Goal: Task Accomplishment & Management: Use online tool/utility

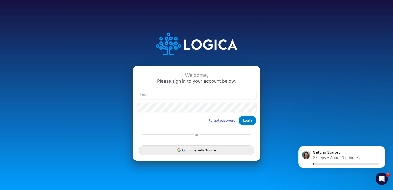
click at [248, 120] on button "Login" at bounding box center [246, 120] width 17 height 9
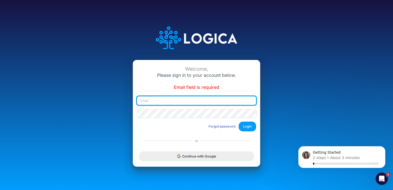
click at [174, 100] on input "email" at bounding box center [196, 100] width 119 height 9
type input "[EMAIL_ADDRESS][DOMAIN_NAME]"
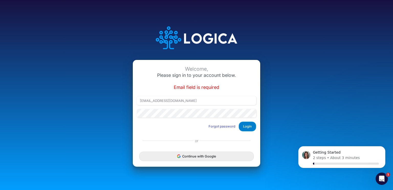
click at [249, 126] on button "Login" at bounding box center [246, 125] width 17 height 9
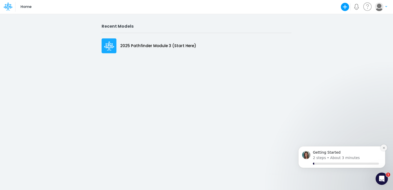
click at [384, 148] on icon "Dismiss notification" at bounding box center [383, 148] width 2 height 2
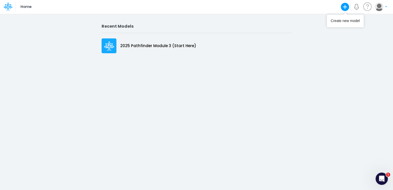
click at [343, 7] on icon "button" at bounding box center [344, 7] width 8 height 8
click at [321, 36] on button "Use a template" at bounding box center [322, 35] width 55 height 8
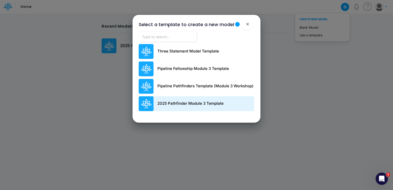
click at [194, 104] on p "2025 Pathfinder Module 3 Template" at bounding box center [190, 103] width 66 height 6
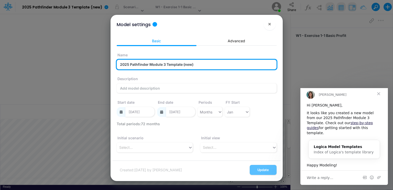
click at [202, 63] on input "2025 Pathfinder Module 3 Template (new)" at bounding box center [197, 65] width 160 height 10
type input "2025 Pathfinder Module 3 Template - [PERSON_NAME]"
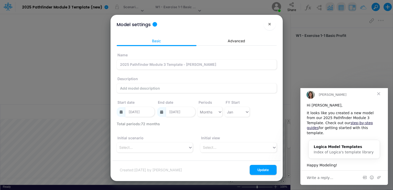
click at [204, 78] on div "Description" at bounding box center [197, 83] width 160 height 20
click at [260, 170] on button "Update" at bounding box center [262, 170] width 27 height 10
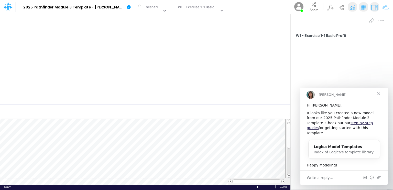
click at [378, 96] on span "Close" at bounding box center [378, 93] width 18 height 18
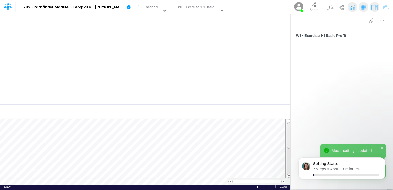
scroll to position [2, 0]
drag, startPoint x: 287, startPoint y: 131, endPoint x: 288, endPoint y: 139, distance: 8.3
click at [288, 139] on div at bounding box center [289, 144] width 4 height 26
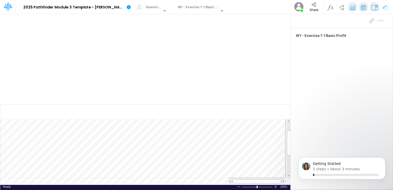
drag, startPoint x: 115, startPoint y: 56, endPoint x: 110, endPoint y: 52, distance: 6.8
click at [110, 52] on rect at bounding box center [145, 62] width 280 height 68
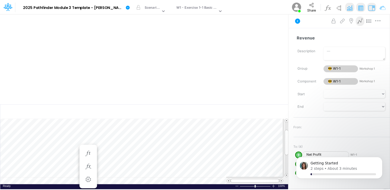
scroll to position [2, 1]
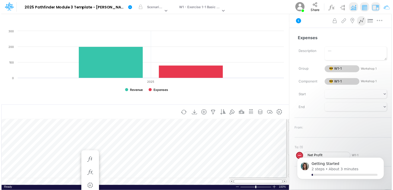
scroll to position [2, 1]
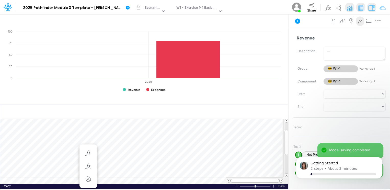
scroll to position [2, 1]
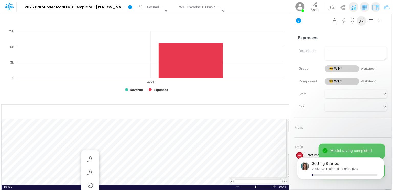
scroll to position [2, 1]
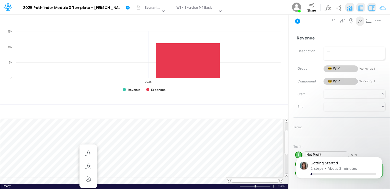
scroll to position [2, 1]
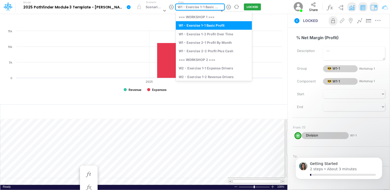
click at [218, 10] on div "option W1 - Exercise 1-1 Basic Profit focused, 2 of 10. 10 results available. U…" at bounding box center [200, 7] width 48 height 6
click at [214, 32] on div "W1 - Exercise 1-2 Profit Over Time" at bounding box center [214, 34] width 76 height 8
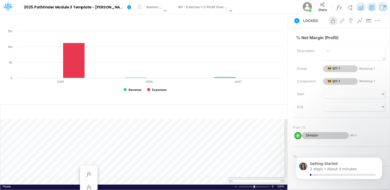
scroll to position [2, 1]
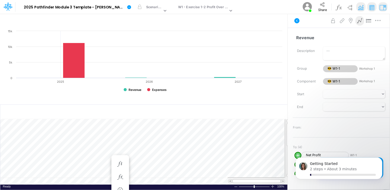
scroll to position [2, 1]
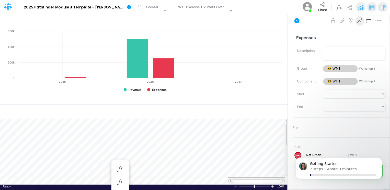
scroll to position [2, 1]
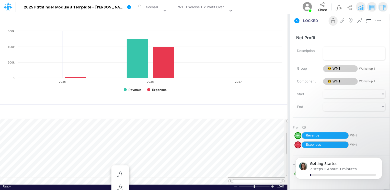
drag, startPoint x: 289, startPoint y: 130, endPoint x: 291, endPoint y: 139, distance: 9.2
click at [291, 139] on div "Insert child node Variable Constant Group Addition Subtraction Multiplication D…" at bounding box center [195, 102] width 390 height 176
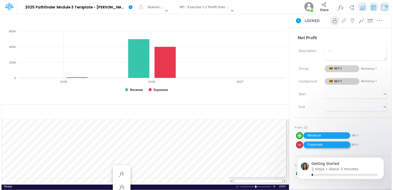
scroll to position [2, 1]
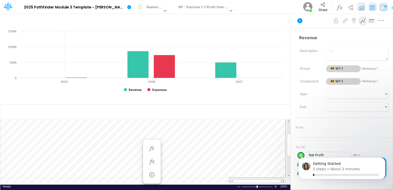
scroll to position [2, 1]
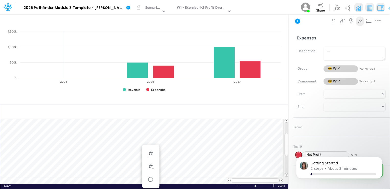
scroll to position [2, 1]
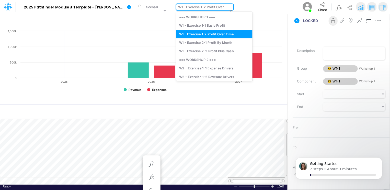
click at [225, 10] on div "option W1 - Exercise 1-2 Profit Over Time, selected. option W1 - Exercise 1-2 P…" at bounding box center [204, 7] width 57 height 6
click at [223, 41] on div "W1 - Exercise 2-1 Profit By Month" at bounding box center [214, 42] width 76 height 8
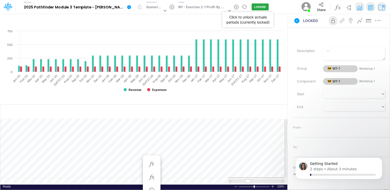
click at [253, 6] on button "LOCKED" at bounding box center [260, 7] width 17 height 7
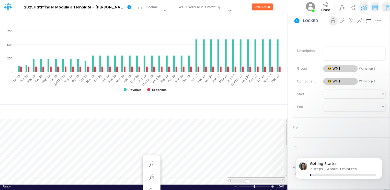
scroll to position [2, 1]
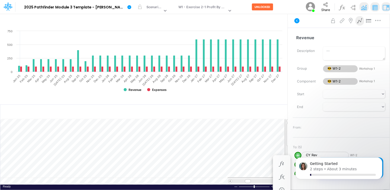
scroll to position [2, 1]
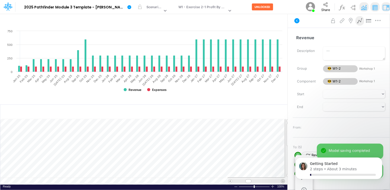
click at [284, 180] on span at bounding box center [282, 180] width 3 height 3
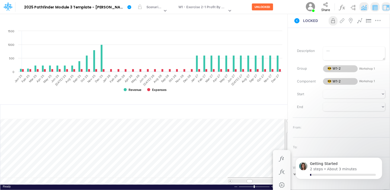
drag, startPoint x: 288, startPoint y: 141, endPoint x: 289, endPoint y: 150, distance: 9.0
click at [289, 150] on div at bounding box center [289, 144] width 4 height 24
click at [379, 159] on icon "Dismiss notification" at bounding box center [380, 158] width 3 height 3
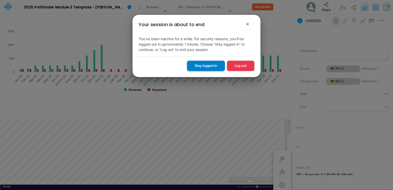
click at [206, 64] on button "Stay logged in" at bounding box center [206, 66] width 38 height 10
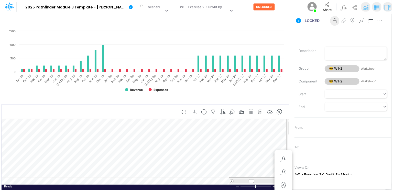
scroll to position [2, 1]
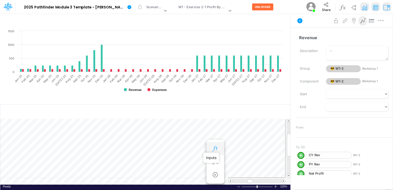
click at [213, 147] on icon "button" at bounding box center [215, 148] width 8 height 5
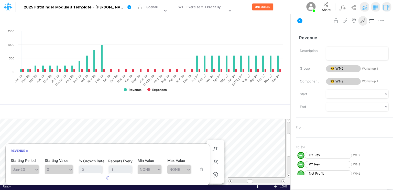
scroll to position [2, 1]
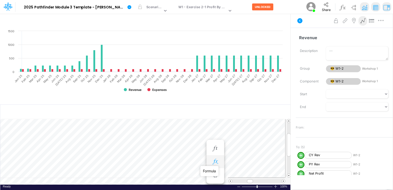
click at [215, 161] on icon "button" at bounding box center [215, 161] width 8 height 5
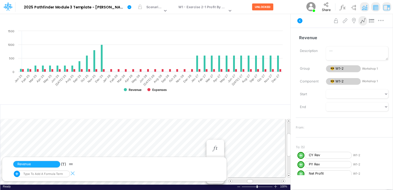
click at [215, 161] on li "Revenue (T)" at bounding box center [118, 163] width 211 height 9
click at [221, 101] on div "Created with Highcharts 10.3.2 Revenue Expenses Jan-25 Feb-25 Mar-25 Apr-25 May…" at bounding box center [145, 64] width 290 height 73
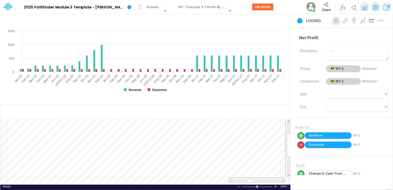
scroll to position [2, 1]
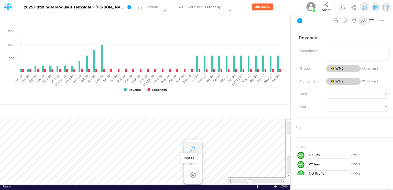
click at [193, 147] on icon "button" at bounding box center [193, 148] width 8 height 5
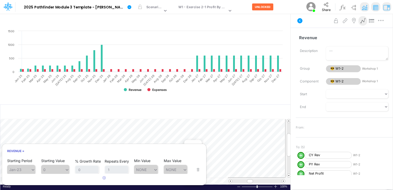
click at [199, 93] on rect at bounding box center [145, 62] width 280 height 68
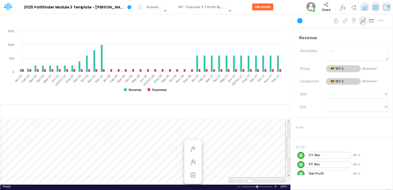
scroll to position [2, 1]
drag, startPoint x: 287, startPoint y: 149, endPoint x: 287, endPoint y: 144, distance: 4.6
click at [287, 144] on div at bounding box center [289, 140] width 4 height 24
click at [200, 96] on rect at bounding box center [145, 62] width 280 height 68
click at [192, 146] on icon "button" at bounding box center [193, 148] width 8 height 5
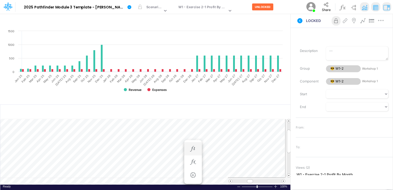
scroll to position [2, 1]
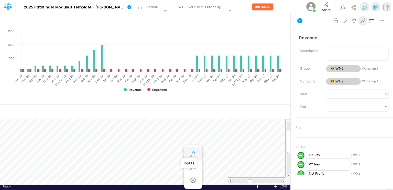
click at [190, 152] on icon "button" at bounding box center [193, 153] width 8 height 5
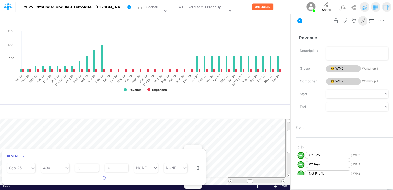
scroll to position [69, 0]
drag, startPoint x: 181, startPoint y: 156, endPoint x: 187, endPoint y: 152, distance: 7.0
click at [187, 152] on h6 "Revenue =" at bounding box center [104, 156] width 204 height 9
click at [18, 156] on h6 "Revenue =" at bounding box center [104, 156] width 204 height 9
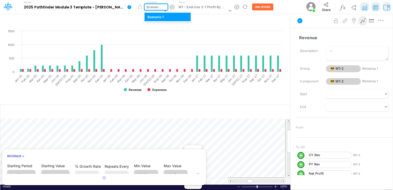
click at [164, 10] on icon at bounding box center [165, 11] width 3 height 2
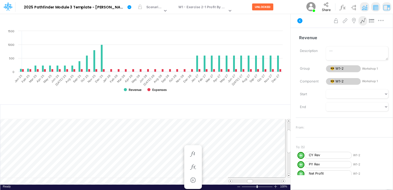
click at [277, 4] on div "Model 2025 Pathfinder Module 3 Template - Richard Dixson Edit model settings Du…" at bounding box center [233, 7] width 421 height 14
drag, startPoint x: 288, startPoint y: 132, endPoint x: 290, endPoint y: 114, distance: 18.2
click at [290, 114] on div "Insert new Conditional formatting Paste Cut Copy AutoFill 400 Ready 100% Sum: n…" at bounding box center [145, 147] width 290 height 86
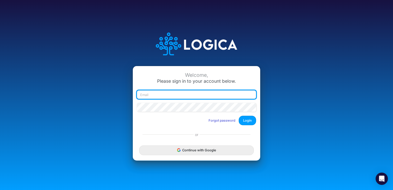
click at [170, 95] on input "email" at bounding box center [196, 94] width 119 height 9
type input "askanything@parentul.com"
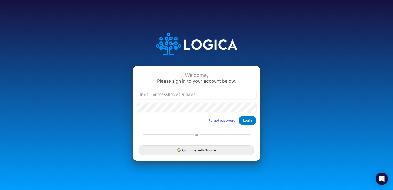
click at [251, 119] on button "Login" at bounding box center [246, 120] width 17 height 9
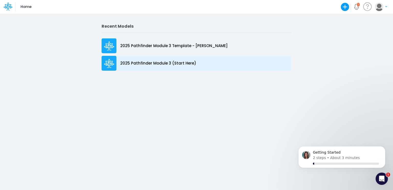
click at [142, 65] on p "2025 Pathfinder Module 3 (Start Here)" at bounding box center [158, 63] width 76 height 6
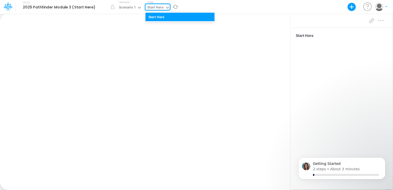
click at [159, 9] on div "Start Here" at bounding box center [155, 8] width 16 height 6
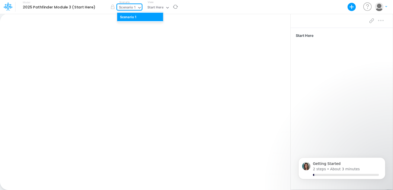
click at [133, 10] on div "Scenario 1" at bounding box center [127, 8] width 16 height 6
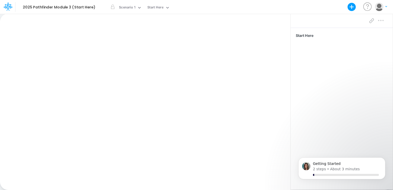
click at [106, 24] on div "Paste Cut Copy AutoFill Ready 100% Sum: null Max: null Min: null Numerical Coun…" at bounding box center [145, 102] width 290 height 176
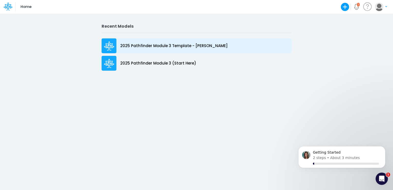
click at [163, 48] on p "2025 Pathfinder Module 3 Template - Richard Dixson" at bounding box center [173, 46] width 107 height 6
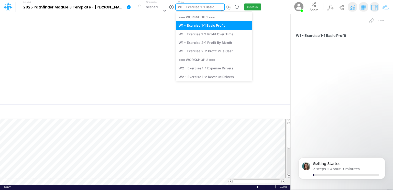
click at [220, 10] on icon at bounding box center [221, 11] width 3 height 2
click at [215, 40] on div "W1 - Exercise 2-1 Profit By Month" at bounding box center [214, 42] width 76 height 8
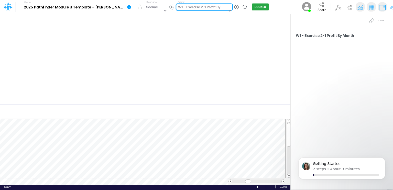
click at [197, 68] on rect at bounding box center [145, 62] width 280 height 68
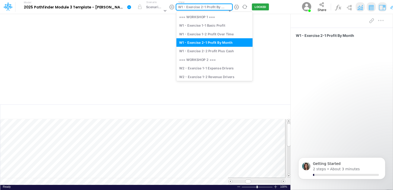
click at [227, 9] on icon at bounding box center [229, 10] width 5 height 5
click at [224, 33] on div "W1 - Exercise 1-2 Profit Over Time" at bounding box center [214, 34] width 76 height 8
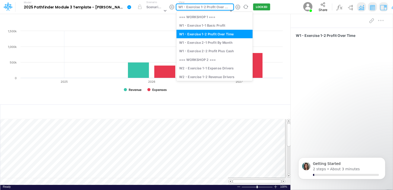
click at [225, 8] on div "W1 - Exercise 1-2 Profit Over Time" at bounding box center [202, 11] width 52 height 14
click at [218, 51] on div "W1 - Exercise 2-2 Profit Plus Cash" at bounding box center [214, 51] width 76 height 8
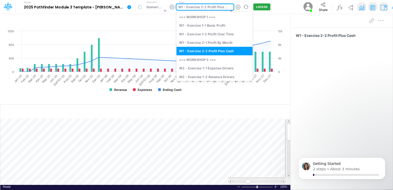
click at [229, 8] on icon at bounding box center [231, 10] width 5 height 5
click at [193, 68] on div "W2 - Exercise 1-1 Expense Drivers" at bounding box center [214, 68] width 76 height 8
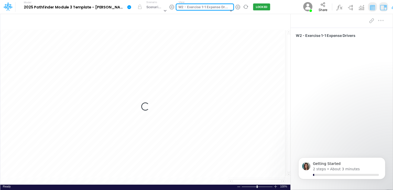
click at [193, 68] on div "Loading..." at bounding box center [145, 107] width 290 height 156
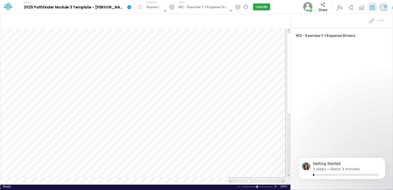
scroll to position [2, 1]
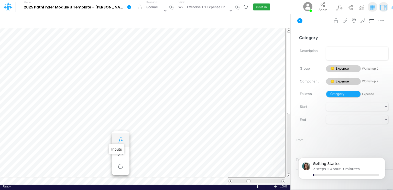
click at [119, 139] on body "Model 2025 Pathfinder Module 3 Template - Richard Dixson Edit model settings Du…" at bounding box center [196, 95] width 393 height 190
click at [119, 139] on icon "button" at bounding box center [121, 139] width 8 height 5
drag, startPoint x: 288, startPoint y: 107, endPoint x: 289, endPoint y: 117, distance: 9.5
click at [289, 117] on div at bounding box center [289, 83] width 4 height 82
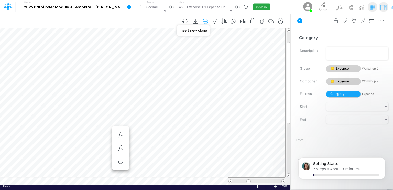
click at [206, 20] on icon "button" at bounding box center [205, 21] width 8 height 5
click at [165, 51] on p "Expense" at bounding box center [161, 51] width 16 height 6
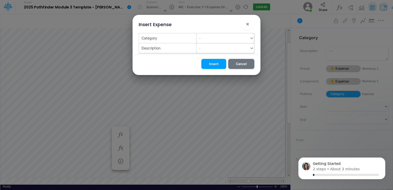
click at [203, 47] on div "-" at bounding box center [222, 48] width 53 height 8
click at [179, 61] on div "Insert Cancel" at bounding box center [196, 64] width 124 height 20
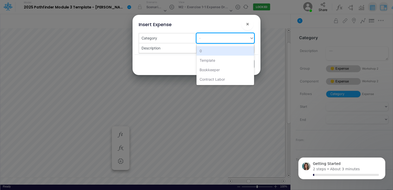
click at [210, 36] on div "-" at bounding box center [222, 38] width 53 height 8
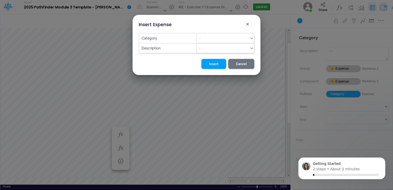
click at [181, 61] on div "Insert Cancel" at bounding box center [196, 64] width 124 height 20
click at [212, 37] on div "-" at bounding box center [222, 38] width 53 height 8
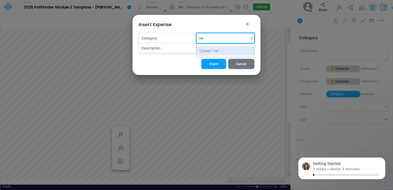
click at [212, 37] on div "ne ne" at bounding box center [222, 38] width 53 height 8
type input "new"
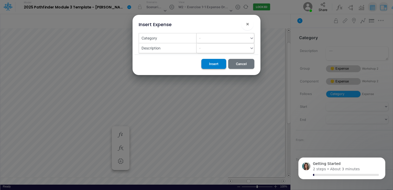
click at [215, 63] on button "Insert" at bounding box center [213, 64] width 25 height 10
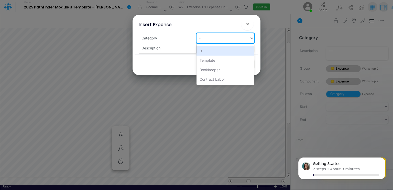
click at [250, 38] on icon at bounding box center [251, 38] width 5 height 5
click at [213, 48] on div "0" at bounding box center [225, 50] width 58 height 9
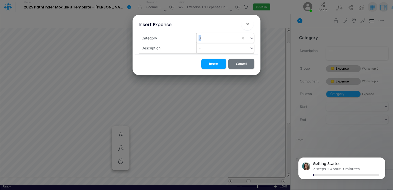
drag, startPoint x: 195, startPoint y: 40, endPoint x: 201, endPoint y: 37, distance: 6.9
click at [201, 37] on div "Category 0" at bounding box center [196, 38] width 115 height 10
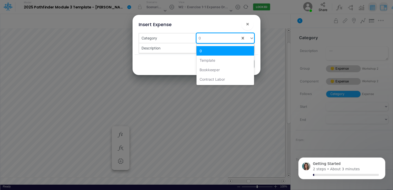
click at [202, 37] on input "text" at bounding box center [202, 37] width 1 height 5
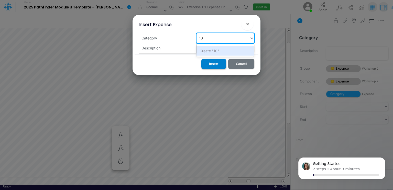
type input "10"
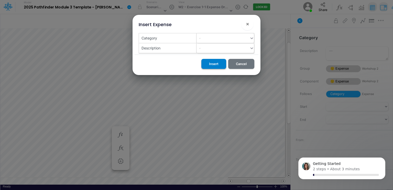
drag, startPoint x: 212, startPoint y: 63, endPoint x: 207, endPoint y: 63, distance: 5.4
click at [207, 63] on button "Insert" at bounding box center [213, 64] width 25 height 10
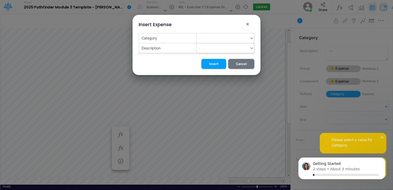
click at [203, 38] on div "-" at bounding box center [222, 38] width 53 height 8
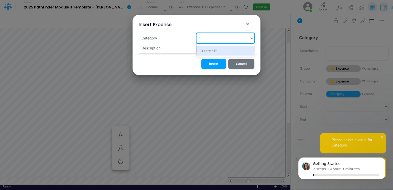
type input "10"
click at [213, 50] on div "Create "10"" at bounding box center [225, 50] width 58 height 9
click at [205, 48] on div "-" at bounding box center [222, 48] width 53 height 8
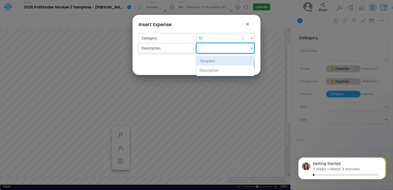
click at [205, 48] on div "-" at bounding box center [222, 48] width 53 height 8
type input "new"
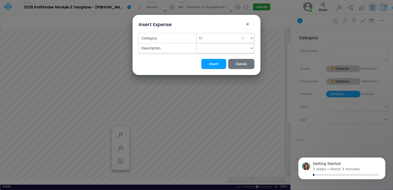
click at [182, 63] on div "Insert Cancel" at bounding box center [196, 64] width 124 height 20
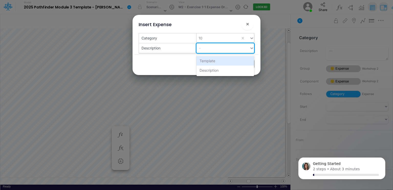
click at [215, 49] on div "-" at bounding box center [222, 48] width 53 height 8
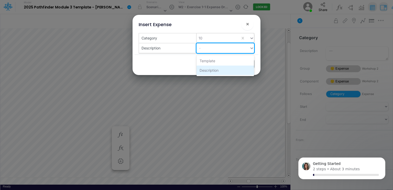
click at [213, 70] on div "Description" at bounding box center [225, 69] width 58 height 9
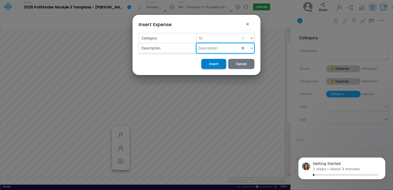
click at [214, 64] on button "Insert" at bounding box center [213, 64] width 25 height 10
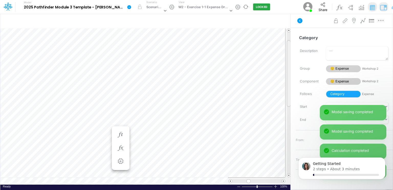
scroll to position [2, 1]
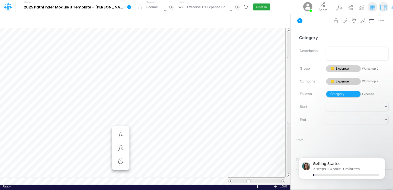
drag, startPoint x: 289, startPoint y: 100, endPoint x: 290, endPoint y: 117, distance: 16.6
click at [290, 117] on div at bounding box center [289, 90] width 4 height 66
click at [284, 72] on tr at bounding box center [145, 102] width 290 height 149
drag, startPoint x: 288, startPoint y: 90, endPoint x: 287, endPoint y: 107, distance: 17.1
click at [287, 107] on div at bounding box center [289, 82] width 4 height 66
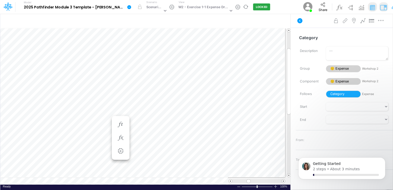
scroll to position [2, 1]
click at [92, 102] on div "Change settings Delete selected Expense Bold Italic Regular None None Thin Thic…" at bounding box center [117, 117] width 50 height 31
click at [81, 102] on div at bounding box center [88, 102] width 45 height 5
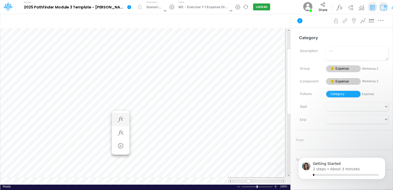
scroll to position [2, 1]
click at [191, 120] on icon "button" at bounding box center [191, 119] width 8 height 5
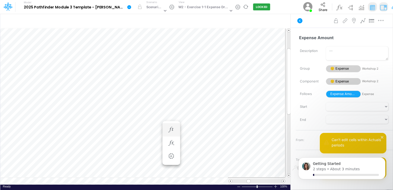
scroll to position [2, 4]
click at [257, 5] on button "LOCKED" at bounding box center [261, 7] width 17 height 7
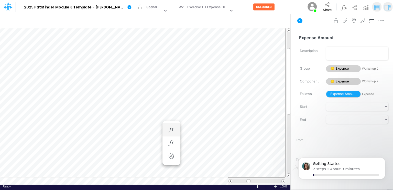
scroll to position [2, 1]
click at [171, 134] on icon "button" at bounding box center [171, 134] width 8 height 5
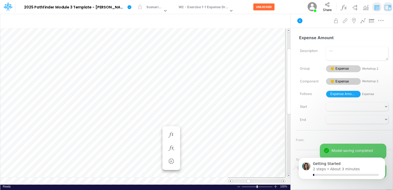
scroll to position [2, 1]
click at [192, 132] on icon "button" at bounding box center [191, 134] width 8 height 5
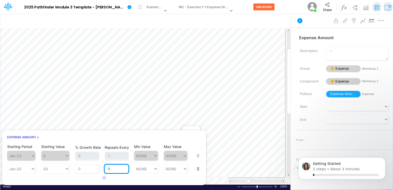
click at [111, 166] on input "0" at bounding box center [117, 168] width 24 height 9
type input "1"
click at [90, 169] on div "% Growth Rate 0" at bounding box center [87, 165] width 24 height 15
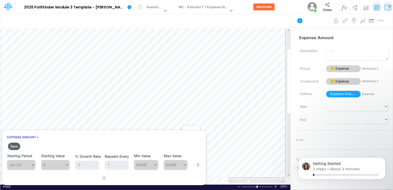
click at [16, 145] on button "Save" at bounding box center [14, 145] width 12 height 7
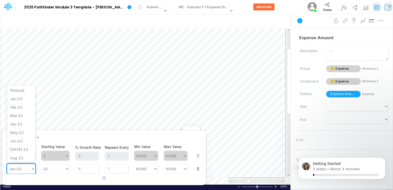
scroll to position [145, 0]
drag, startPoint x: 18, startPoint y: 168, endPoint x: 26, endPoint y: 170, distance: 8.0
click at [26, 170] on div "Jan-25" at bounding box center [19, 168] width 24 height 7
drag, startPoint x: 32, startPoint y: 170, endPoint x: 24, endPoint y: 168, distance: 9.3
click at [24, 168] on div "Jan-25" at bounding box center [19, 168] width 24 height 7
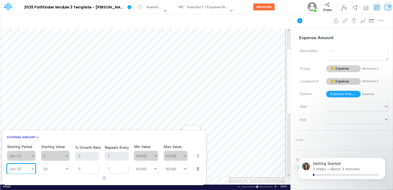
click at [24, 168] on div "Jan-25" at bounding box center [19, 168] width 24 height 7
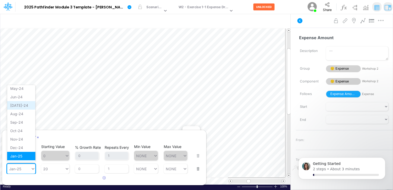
click at [19, 104] on div "[DATE]-24" at bounding box center [21, 105] width 28 height 8
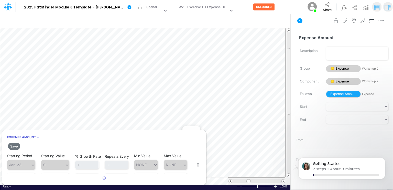
scroll to position [2, 1]
drag, startPoint x: 288, startPoint y: 55, endPoint x: 288, endPoint y: 68, distance: 13.0
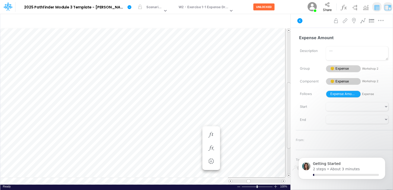
drag, startPoint x: 288, startPoint y: 70, endPoint x: 287, endPoint y: 104, distance: 34.0
click at [287, 104] on div at bounding box center [289, 115] width 4 height 66
click at [173, 66] on icon "button" at bounding box center [171, 67] width 8 height 5
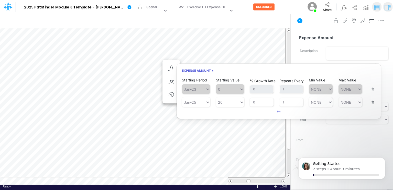
click at [208, 90] on span "Jan-23" at bounding box center [196, 89] width 28 height 10
click at [209, 101] on icon at bounding box center [207, 102] width 3 height 2
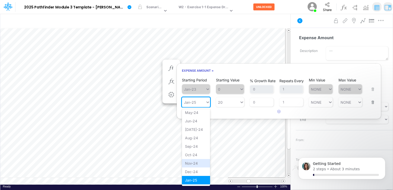
scroll to position [212, 0]
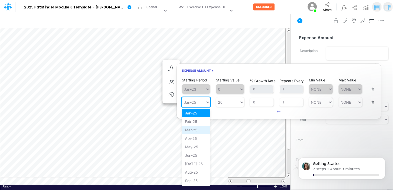
click at [192, 128] on div "Mar-25" at bounding box center [196, 129] width 28 height 8
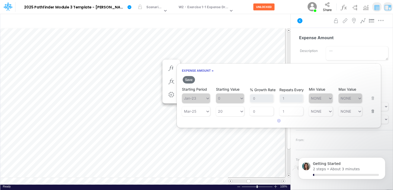
scroll to position [2, 1]
click at [191, 79] on body "Model 2025 Pathfinder Module 3 Template - Richard Dixson Edit model settings Du…" at bounding box center [196, 95] width 393 height 190
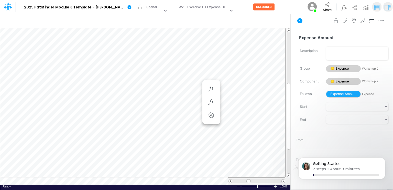
scroll to position [2, 1]
click at [171, 67] on icon "button" at bounding box center [171, 67] width 8 height 5
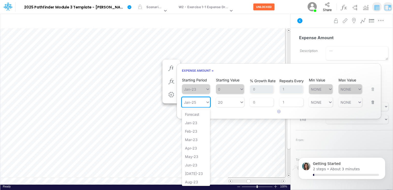
click at [208, 100] on icon at bounding box center [207, 101] width 5 height 5
click at [188, 157] on div "Mar-25" at bounding box center [196, 160] width 28 height 8
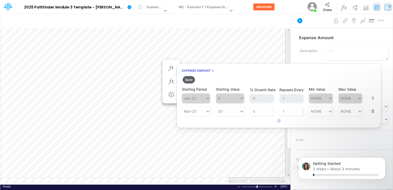
click at [188, 80] on button "Save" at bounding box center [188, 79] width 12 height 7
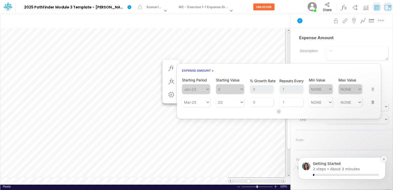
click at [382, 158] on icon "Dismiss notification" at bounding box center [383, 158] width 3 height 3
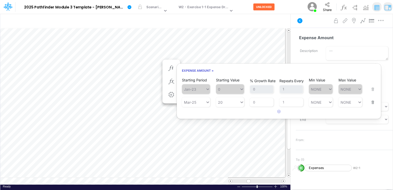
scroll to position [2, 1]
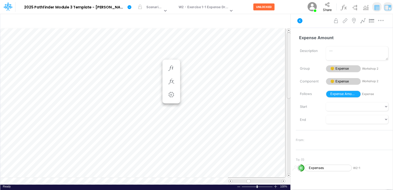
click at [289, 47] on div at bounding box center [289, 102] width 4 height 141
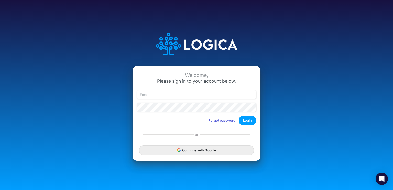
click at [188, 42] on icon at bounding box center [196, 44] width 102 height 44
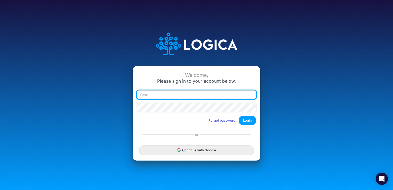
click at [178, 95] on input "email" at bounding box center [196, 94] width 119 height 9
type input "[EMAIL_ADDRESS][DOMAIN_NAME]"
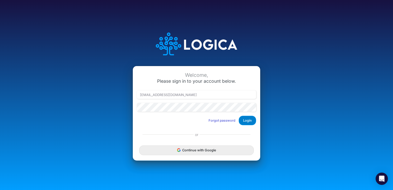
click at [250, 120] on button "Login" at bounding box center [246, 120] width 17 height 9
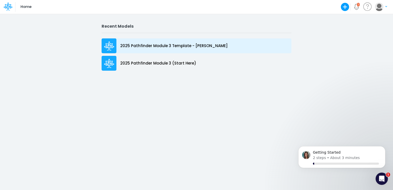
click at [151, 47] on p "2025 Pathfinder Module 3 Template - [PERSON_NAME]" at bounding box center [173, 46] width 107 height 6
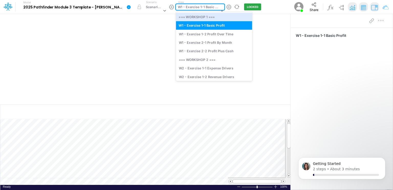
click at [217, 10] on div "option === WORKSHOP 1 === focused, 1 of 10. 10 results available. Use Up and Do…" at bounding box center [200, 7] width 48 height 6
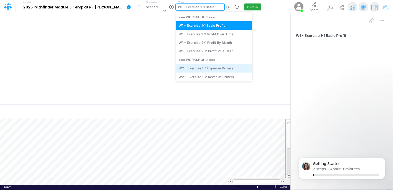
click at [223, 69] on div "W2 - Exercise 1-1 Expense Drivers" at bounding box center [214, 68] width 76 height 8
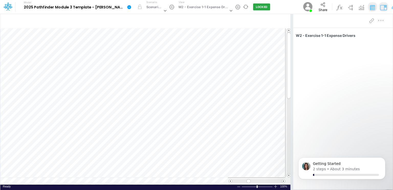
scroll to position [2, 0]
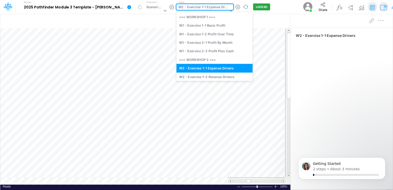
drag, startPoint x: 292, startPoint y: 114, endPoint x: 226, endPoint y: 10, distance: 122.9
click at [228, 10] on icon at bounding box center [230, 10] width 5 height 5
click at [219, 76] on div "W2 - Exercise 1-2 Revenue Drivers" at bounding box center [214, 76] width 76 height 8
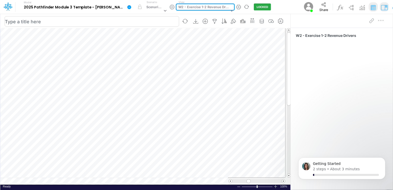
click at [131, 18] on input "text" at bounding box center [92, 21] width 174 height 10
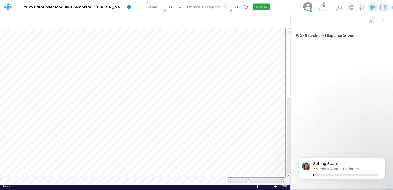
scroll to position [2, 0]
click at [308, 126] on div "Getting Started 2 steps • About 3 minutes" at bounding box center [341, 147] width 94 height 64
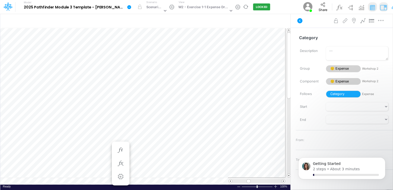
scroll to position [2, 0]
click at [381, 159] on button "Dismiss notification" at bounding box center [383, 158] width 7 height 7
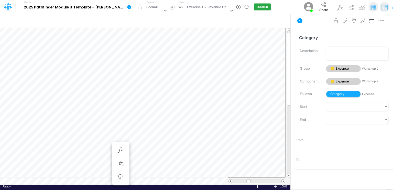
scroll to position [2, 1]
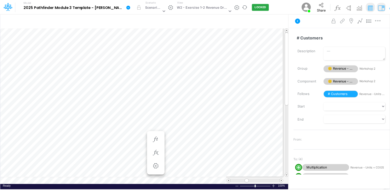
scroll to position [2, 1]
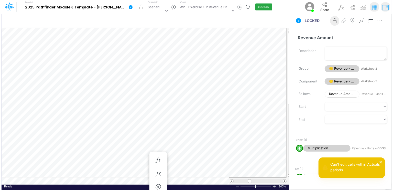
scroll to position [2, 1]
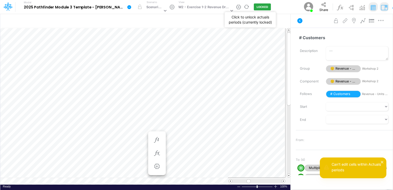
click at [259, 7] on button "LOCKED" at bounding box center [262, 7] width 17 height 7
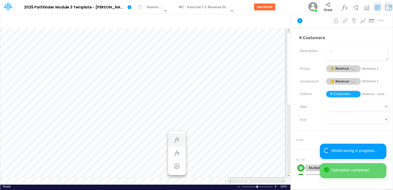
scroll to position [2, 1]
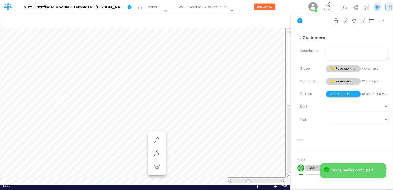
click at [288, 175] on span at bounding box center [288, 175] width 3 height 3
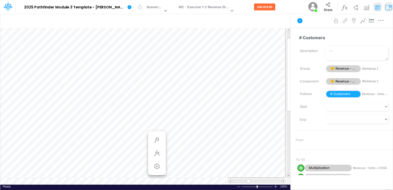
click at [288, 175] on span at bounding box center [288, 175] width 3 height 3
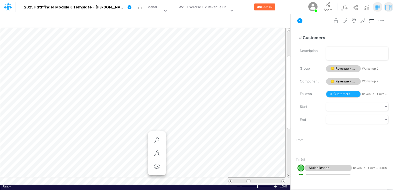
click at [288, 175] on span at bounding box center [288, 175] width 3 height 3
click at [160, 137] on icon "button" at bounding box center [157, 139] width 8 height 5
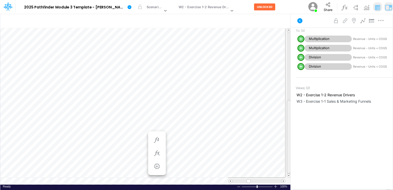
click at [287, 173] on div at bounding box center [289, 102] width 4 height 141
click at [287, 173] on div at bounding box center [289, 137] width 4 height 74
drag, startPoint x: 288, startPoint y: 132, endPoint x: 289, endPoint y: 101, distance: 31.2
click at [289, 101] on div at bounding box center [289, 105] width 4 height 74
click at [154, 134] on li "# Customers =" at bounding box center [157, 139] width 18 height 13
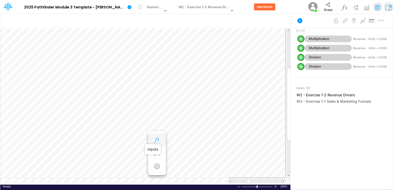
click at [158, 138] on icon "button" at bounding box center [157, 139] width 8 height 5
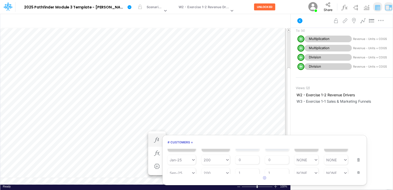
scroll to position [16, 0]
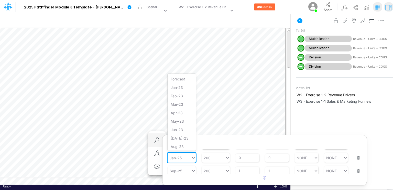
click at [185, 157] on div "Jan-25" at bounding box center [179, 157] width 24 height 7
type input "200"
click at [215, 158] on div "200 200" at bounding box center [213, 157] width 24 height 7
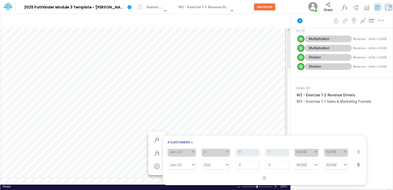
scroll to position [10, 0]
click at [244, 164] on input "0" at bounding box center [247, 164] width 24 height 9
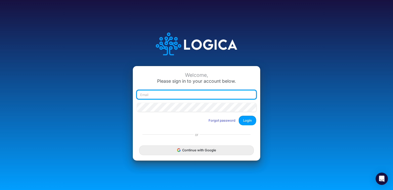
click at [186, 90] on input "email" at bounding box center [196, 94] width 119 height 9
type input "[EMAIL_ADDRESS][DOMAIN_NAME]"
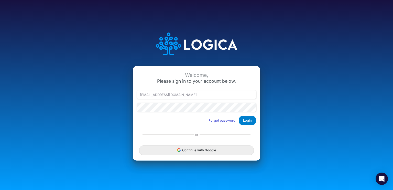
click at [248, 120] on button "Login" at bounding box center [246, 120] width 17 height 9
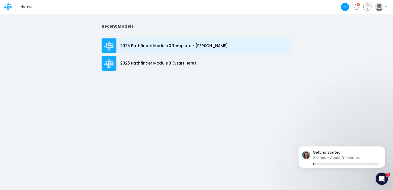
click at [172, 48] on p "2025 Pathfinder Module 3 Template - [PERSON_NAME]" at bounding box center [173, 46] width 107 height 6
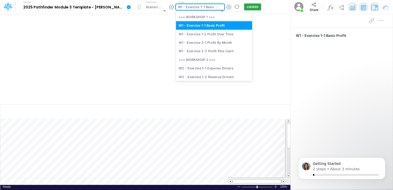
click at [220, 10] on icon at bounding box center [222, 10] width 5 height 5
click at [212, 67] on div "W2 - Exercise 1-1 Expense Drivers" at bounding box center [214, 68] width 76 height 8
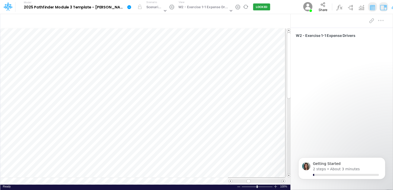
scroll to position [2, 1]
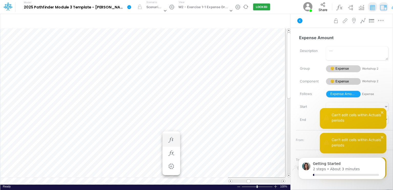
scroll to position [2, 6]
click at [255, 6] on button "LOCKED" at bounding box center [261, 7] width 17 height 7
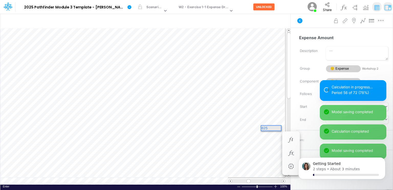
scroll to position [0, 0]
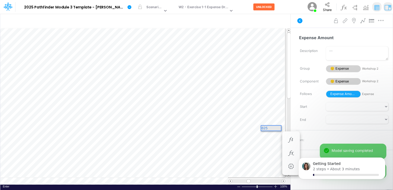
click at [305, 187] on html "Getting Started 2 steps • About 3 minutes" at bounding box center [341, 169] width 102 height 36
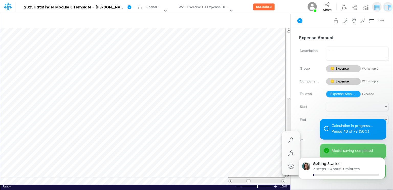
scroll to position [2, 0]
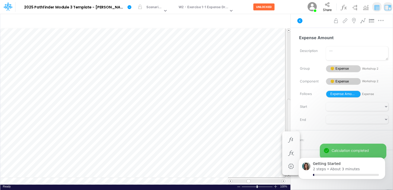
click at [288, 111] on div at bounding box center [289, 102] width 4 height 141
drag, startPoint x: 286, startPoint y: 102, endPoint x: 289, endPoint y: 34, distance: 68.5
click at [289, 34] on div at bounding box center [289, 65] width 4 height 66
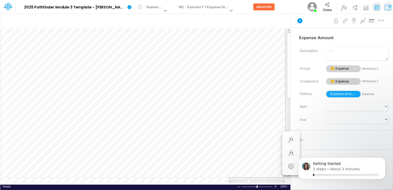
click at [290, 31] on div "Insert child node Variable Constant Group Addition Subtraction Multiplication D…" at bounding box center [145, 102] width 290 height 176
click at [283, 179] on span at bounding box center [282, 180] width 3 height 3
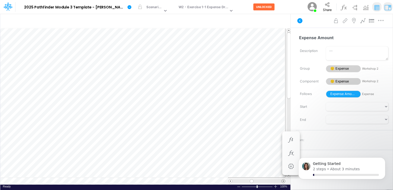
click at [283, 179] on span at bounding box center [282, 180] width 3 height 3
click at [230, 181] on span at bounding box center [229, 180] width 3 height 3
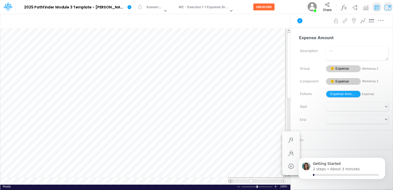
click at [230, 181] on span at bounding box center [229, 180] width 3 height 3
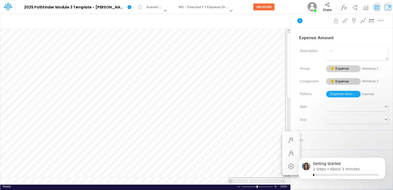
click at [230, 181] on span at bounding box center [229, 180] width 3 height 3
click at [282, 180] on span at bounding box center [282, 180] width 3 height 3
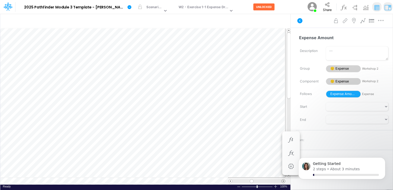
click at [282, 180] on span at bounding box center [282, 180] width 3 height 3
click at [174, 139] on icon "button" at bounding box center [175, 139] width 8 height 5
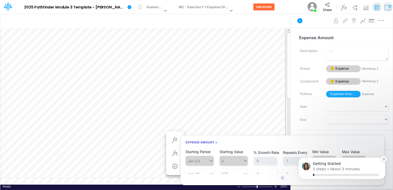
click at [386, 159] on button "Dismiss notification" at bounding box center [383, 158] width 7 height 7
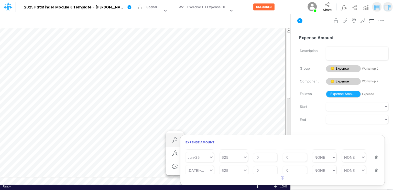
scroll to position [83, 0]
click at [192, 170] on div "[DATE]-25" at bounding box center [195, 169] width 17 height 4
click at [291, 168] on input "0" at bounding box center [295, 169] width 24 height 9
type input "1"
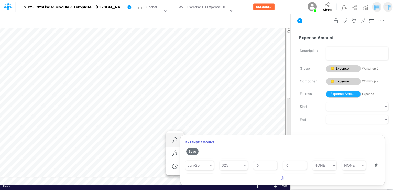
scroll to position [61, 0]
click at [193, 150] on button "Save" at bounding box center [192, 150] width 12 height 7
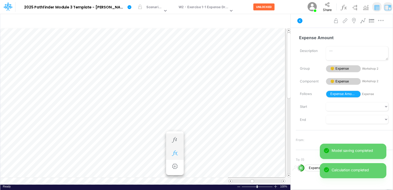
scroll to position [2, 0]
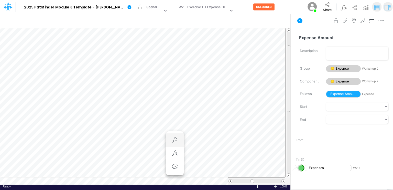
drag, startPoint x: 289, startPoint y: 93, endPoint x: 288, endPoint y: 107, distance: 13.3
click at [288, 107] on div at bounding box center [289, 78] width 4 height 66
click at [283, 180] on span at bounding box center [282, 180] width 3 height 3
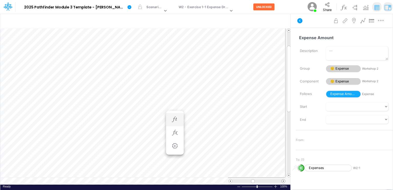
click at [283, 180] on span at bounding box center [282, 180] width 3 height 3
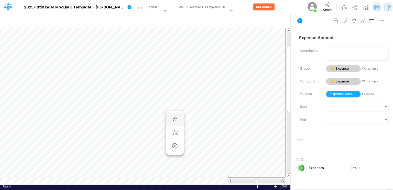
click at [283, 180] on span at bounding box center [282, 180] width 3 height 3
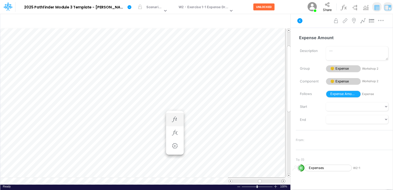
click at [283, 180] on span at bounding box center [282, 180] width 3 height 3
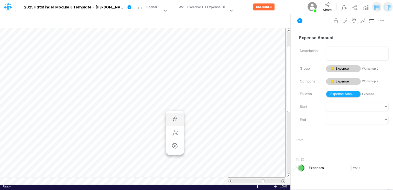
click at [283, 180] on span at bounding box center [282, 180] width 3 height 3
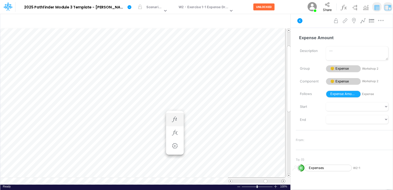
click at [283, 180] on span at bounding box center [282, 180] width 3 height 3
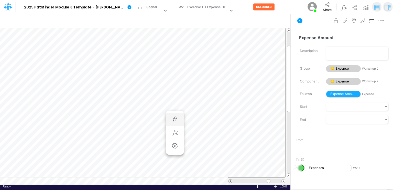
click at [230, 181] on span at bounding box center [229, 180] width 3 height 3
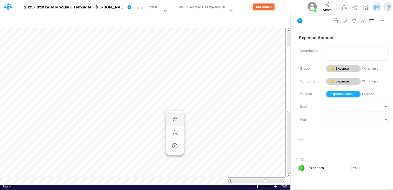
click at [230, 181] on span at bounding box center [229, 180] width 3 height 3
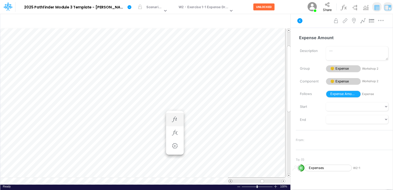
click at [230, 181] on span at bounding box center [229, 180] width 3 height 3
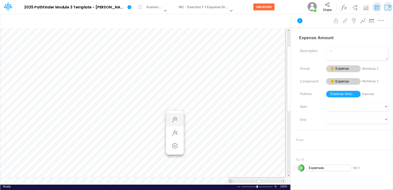
click at [230, 181] on span at bounding box center [229, 180] width 3 height 3
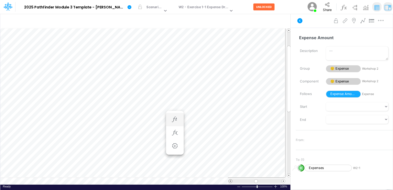
click at [230, 181] on span at bounding box center [229, 180] width 3 height 3
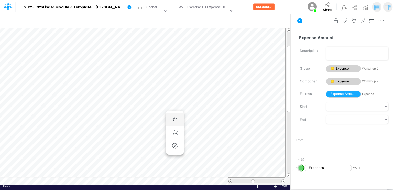
click at [230, 181] on span at bounding box center [229, 180] width 3 height 3
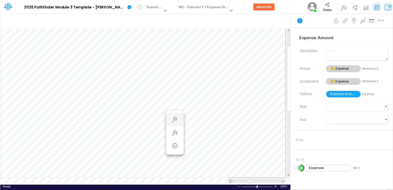
click at [230, 181] on span at bounding box center [229, 180] width 3 height 3
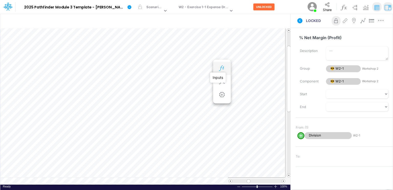
click at [222, 66] on icon "button" at bounding box center [222, 67] width 8 height 5
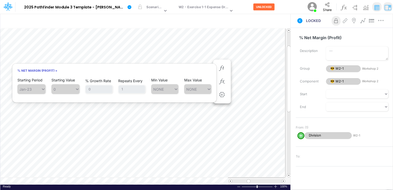
click at [42, 88] on span "Jan-23" at bounding box center [31, 89] width 28 height 10
click at [43, 88] on span "Jan-23" at bounding box center [31, 89] width 28 height 10
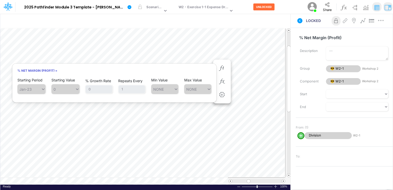
click at [210, 89] on span "NONE" at bounding box center [197, 89] width 27 height 10
click at [209, 88] on span "NONE" at bounding box center [197, 89] width 27 height 10
click at [169, 64] on div "% Net Margin (Profit) = Starting Period Jan-23 Starting Value 0 % Growth Rate 0…" at bounding box center [114, 82] width 204 height 39
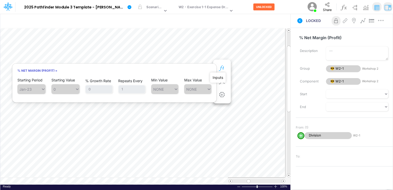
click at [221, 66] on icon "button" at bounding box center [222, 67] width 8 height 5
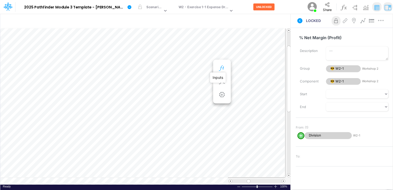
click at [221, 66] on icon "button" at bounding box center [222, 67] width 8 height 5
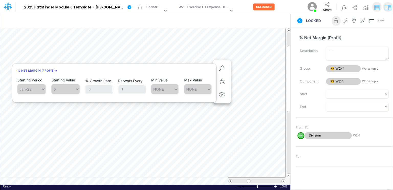
click at [43, 89] on span "Jan-23" at bounding box center [31, 89] width 28 height 10
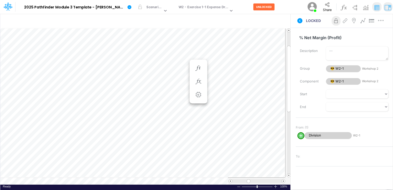
scroll to position [2, 1]
click at [220, 69] on icon "button" at bounding box center [222, 67] width 8 height 5
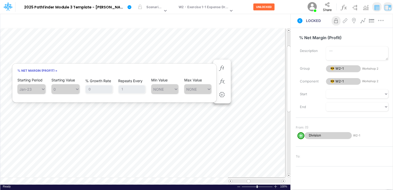
click at [43, 87] on span "Jan-23" at bounding box center [31, 89] width 28 height 10
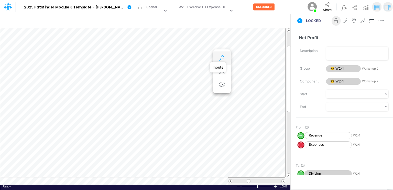
click at [223, 57] on icon "button" at bounding box center [222, 57] width 8 height 5
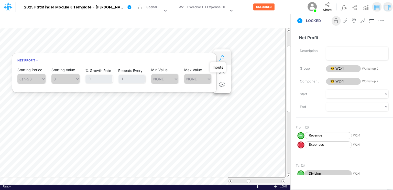
click at [223, 57] on icon "button" at bounding box center [222, 57] width 8 height 5
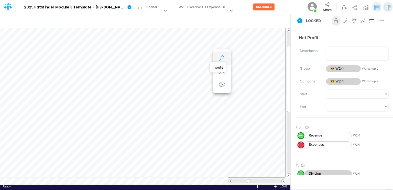
click at [223, 57] on icon "button" at bounding box center [222, 57] width 8 height 5
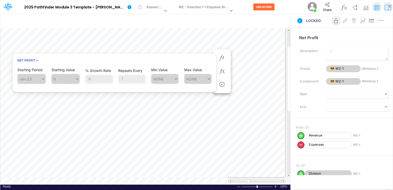
click at [41, 79] on span "Jan-23" at bounding box center [31, 79] width 28 height 10
drag, startPoint x: 41, startPoint y: 79, endPoint x: 86, endPoint y: 63, distance: 47.9
click at [86, 63] on h6 "Net Profit =" at bounding box center [114, 60] width 204 height 9
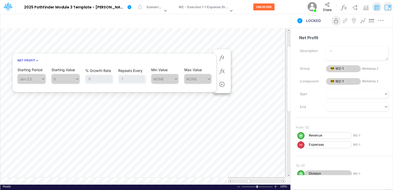
scroll to position [2, 1]
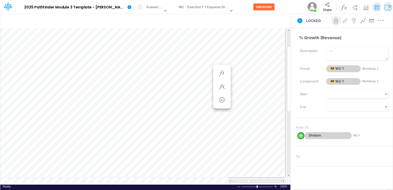
scroll to position [2, 0]
drag, startPoint x: 225, startPoint y: 95, endPoint x: 228, endPoint y: 81, distance: 13.7
click at [228, 81] on ul "% Growth (Revenue) = % Growth (Revenue) (Settings)" at bounding box center [222, 87] width 18 height 44
click at [287, 37] on div at bounding box center [289, 102] width 4 height 141
click at [289, 174] on span at bounding box center [288, 174] width 3 height 3
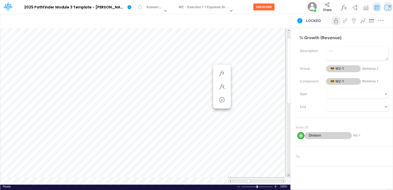
click at [289, 174] on span at bounding box center [288, 174] width 3 height 3
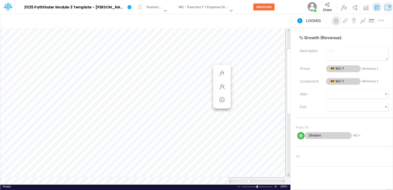
click at [289, 174] on span at bounding box center [288, 174] width 3 height 3
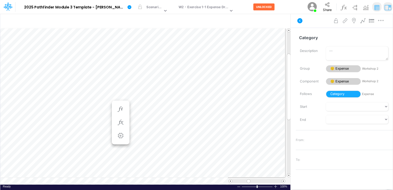
scroll to position [2, 1]
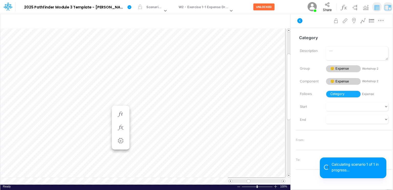
scroll to position [2, 1]
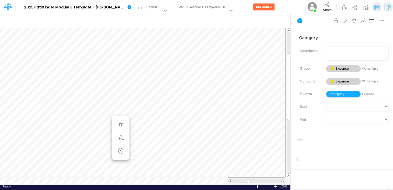
scroll to position [2, 1]
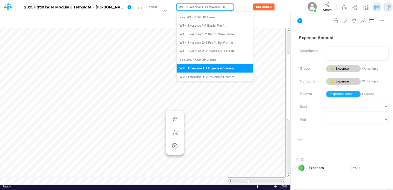
click at [229, 9] on icon at bounding box center [231, 10] width 5 height 5
click at [210, 75] on div "W2 - Exercise 1-2 Revenue Drivers" at bounding box center [214, 76] width 76 height 8
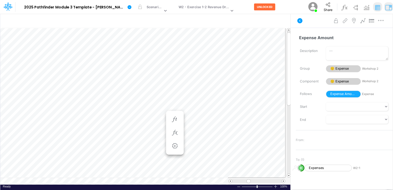
scroll to position [2, 1]
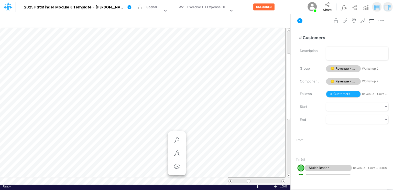
scroll to position [2, 1]
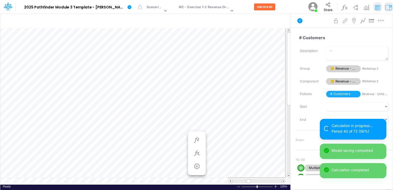
scroll to position [2, 1]
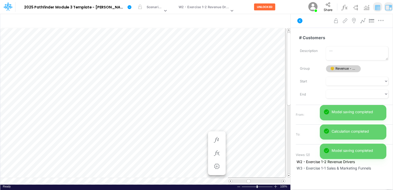
scroll to position [2, 1]
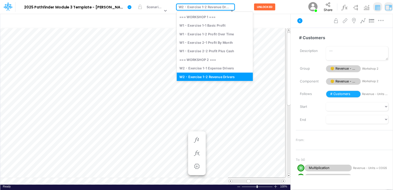
click at [230, 9] on icon at bounding box center [232, 10] width 5 height 5
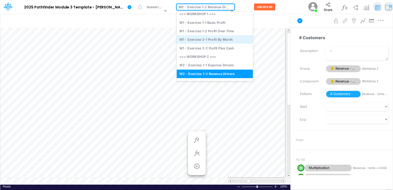
click at [221, 38] on div "W1 - Exercise 2-1 Profit By Month" at bounding box center [215, 39] width 76 height 8
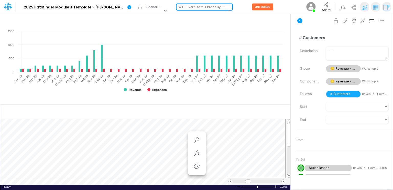
click at [178, 181] on td at bounding box center [142, 180] width 285 height 7
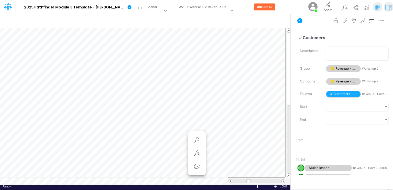
scroll to position [2, 1]
click at [213, 182] on table at bounding box center [145, 106] width 290 height 156
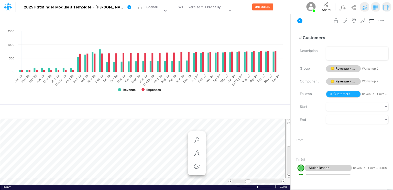
scroll to position [2, 0]
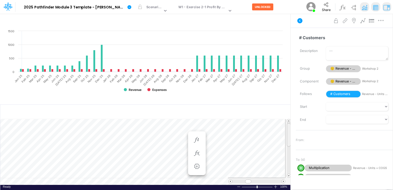
drag, startPoint x: 289, startPoint y: 132, endPoint x: 290, endPoint y: 126, distance: 5.9
click at [290, 126] on div "Insert child node Variable Constant Group Addition Subtraction Multiplication D…" at bounding box center [145, 102] width 290 height 176
click at [141, 180] on td at bounding box center [142, 180] width 285 height 7
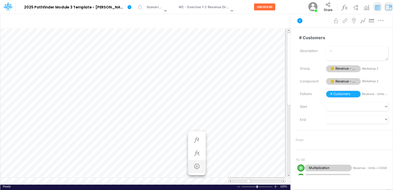
scroll to position [2, 1]
